Goal: Find specific page/section: Find specific page/section

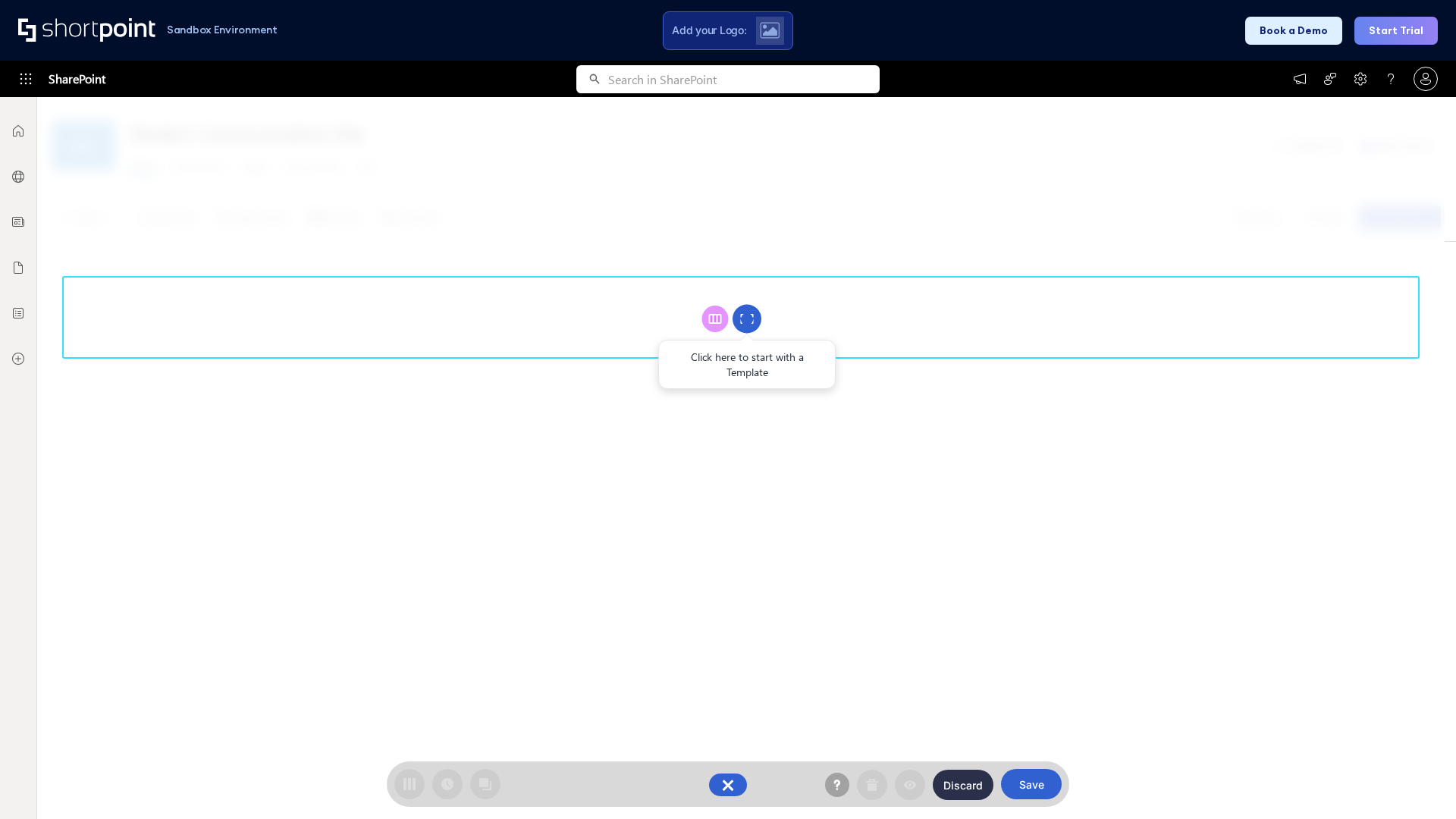
click at [747, 319] on circle at bounding box center [746, 319] width 29 height 29
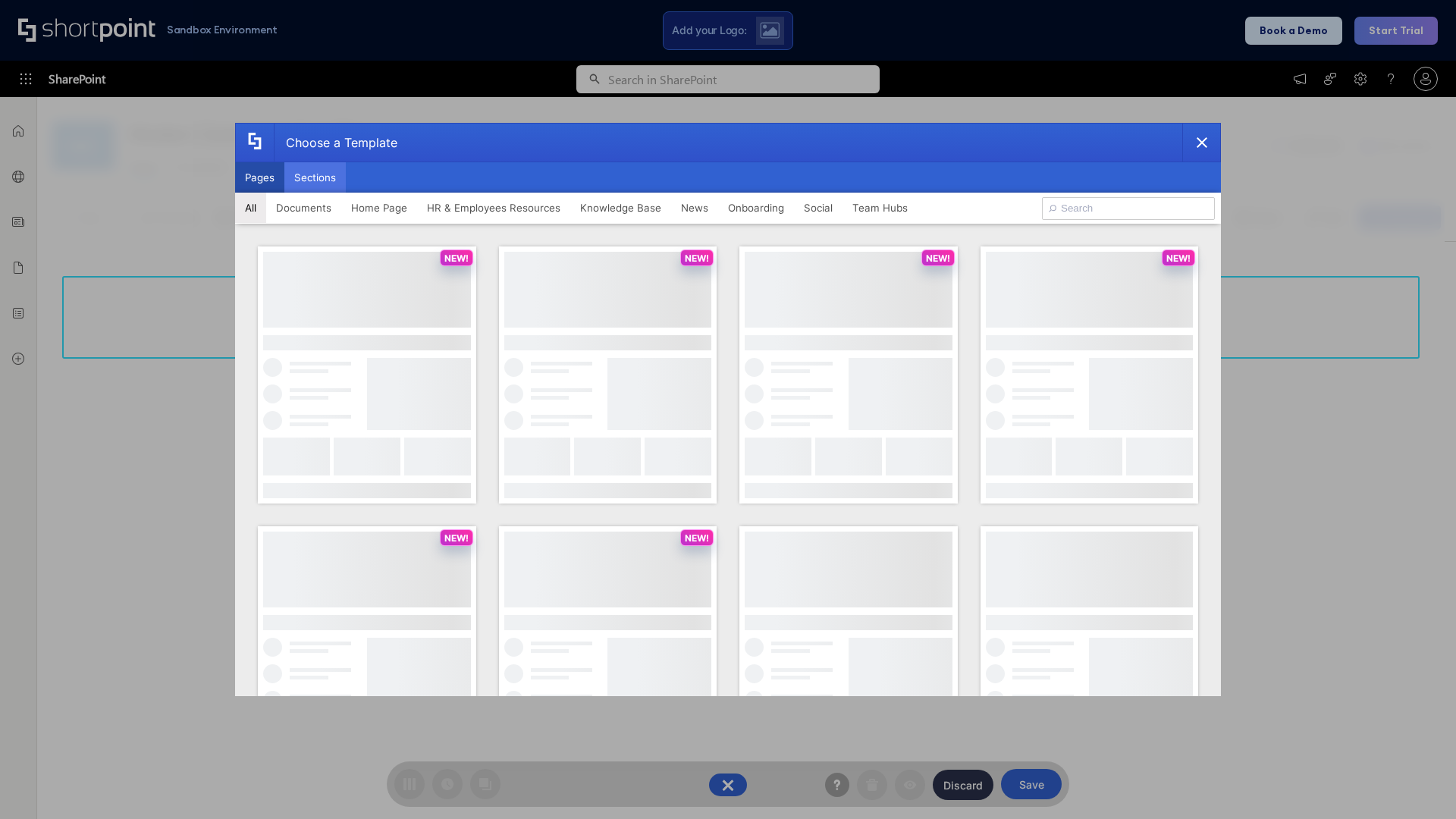
click at [315, 177] on button "Sections" at bounding box center [315, 177] width 61 height 30
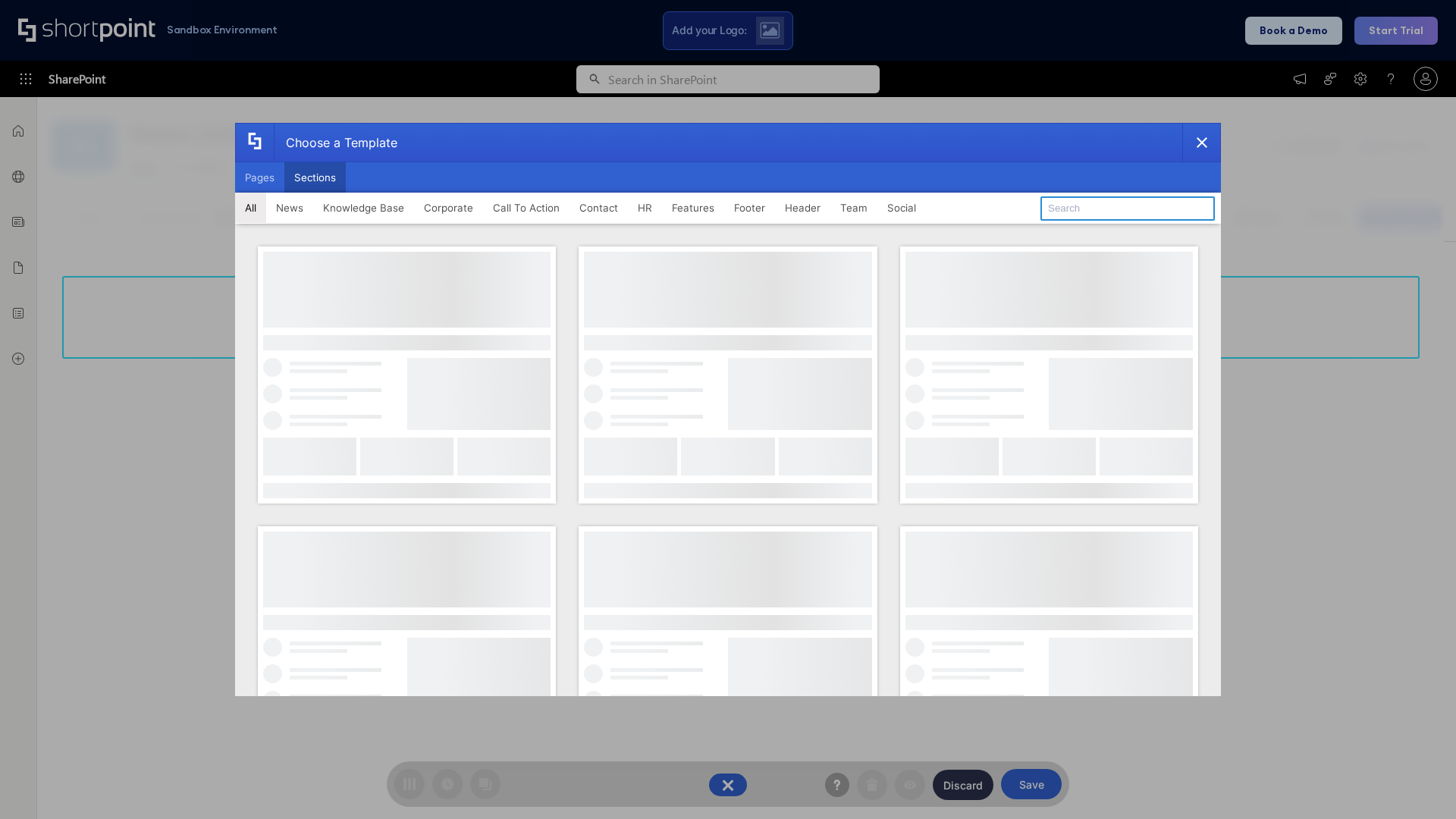
type input "FAQ 2"
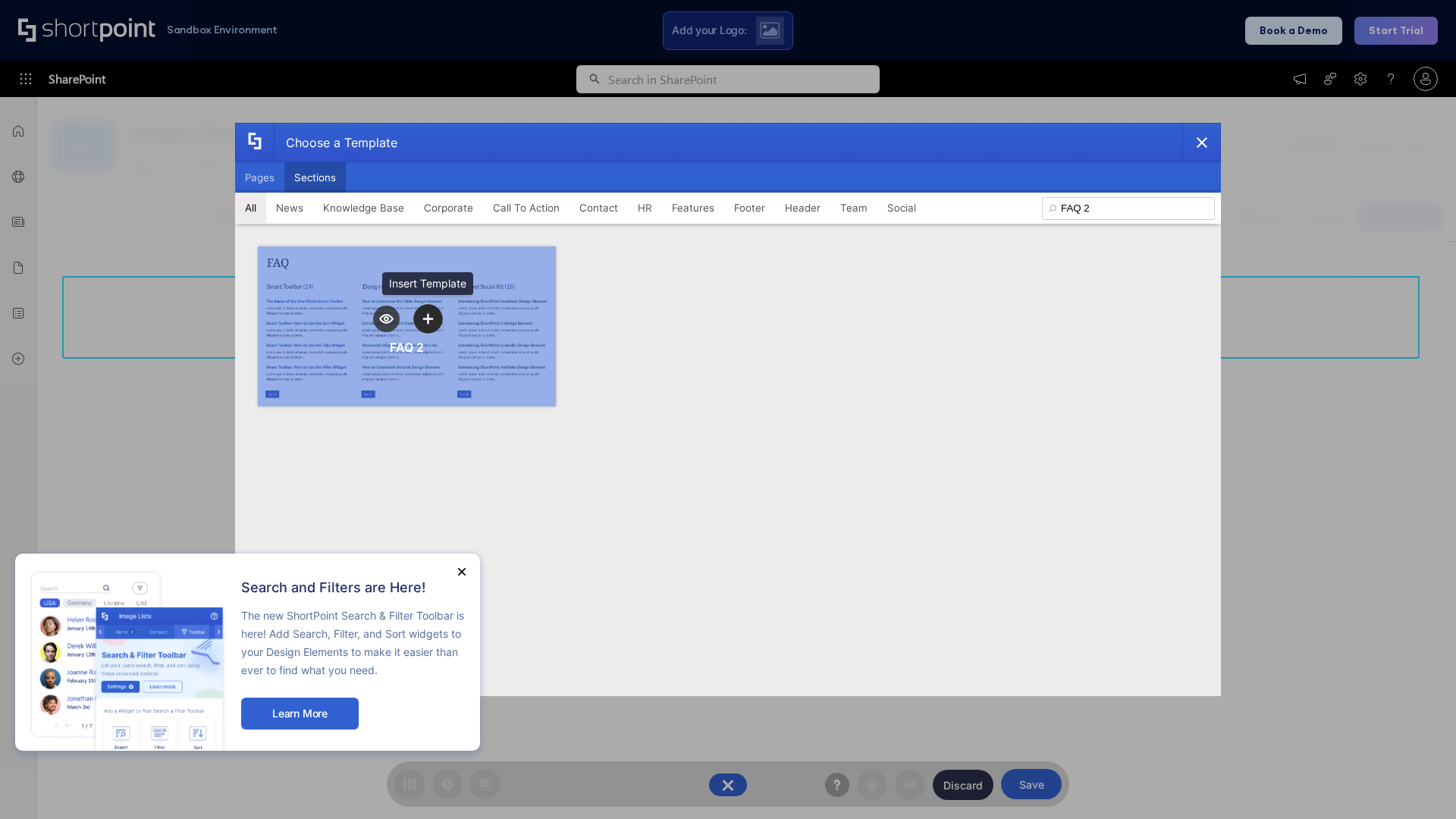
click at [428, 319] on icon "template selector" at bounding box center [428, 319] width 11 height 11
